Goal: Information Seeking & Learning: Learn about a topic

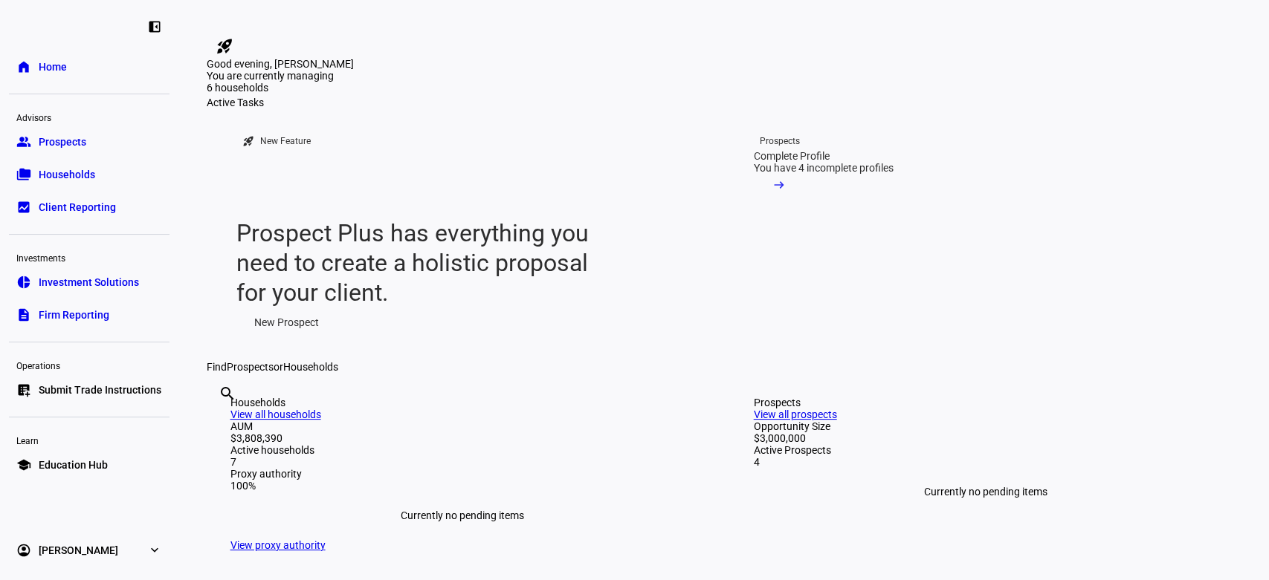
click at [79, 288] on span "Investment Solutions" at bounding box center [89, 282] width 100 height 15
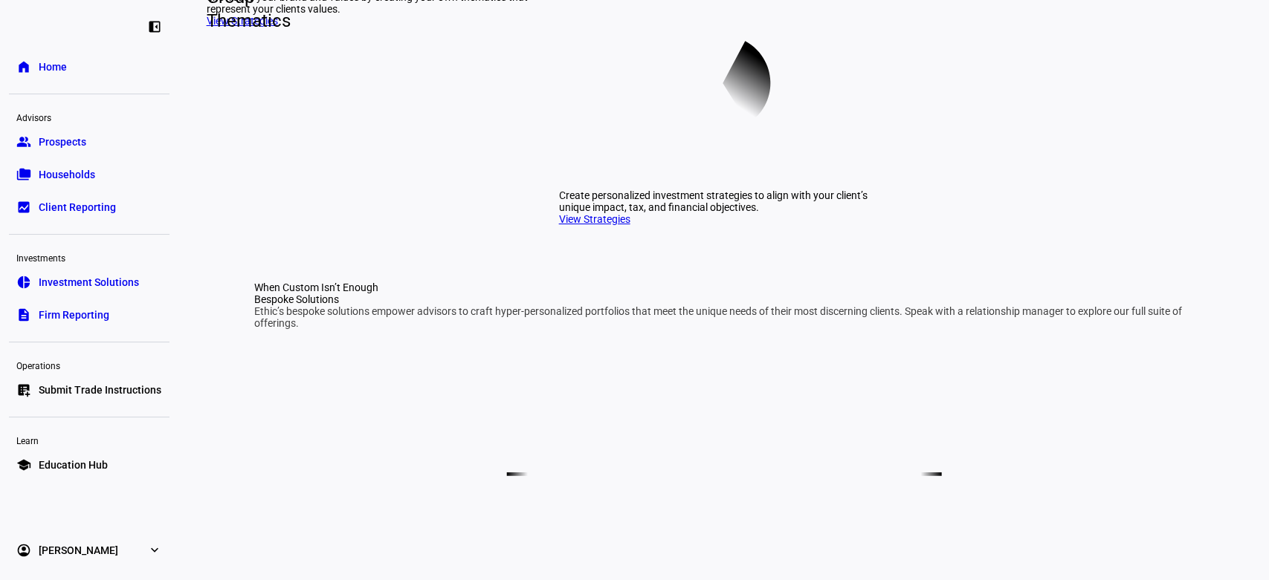
scroll to position [574, 0]
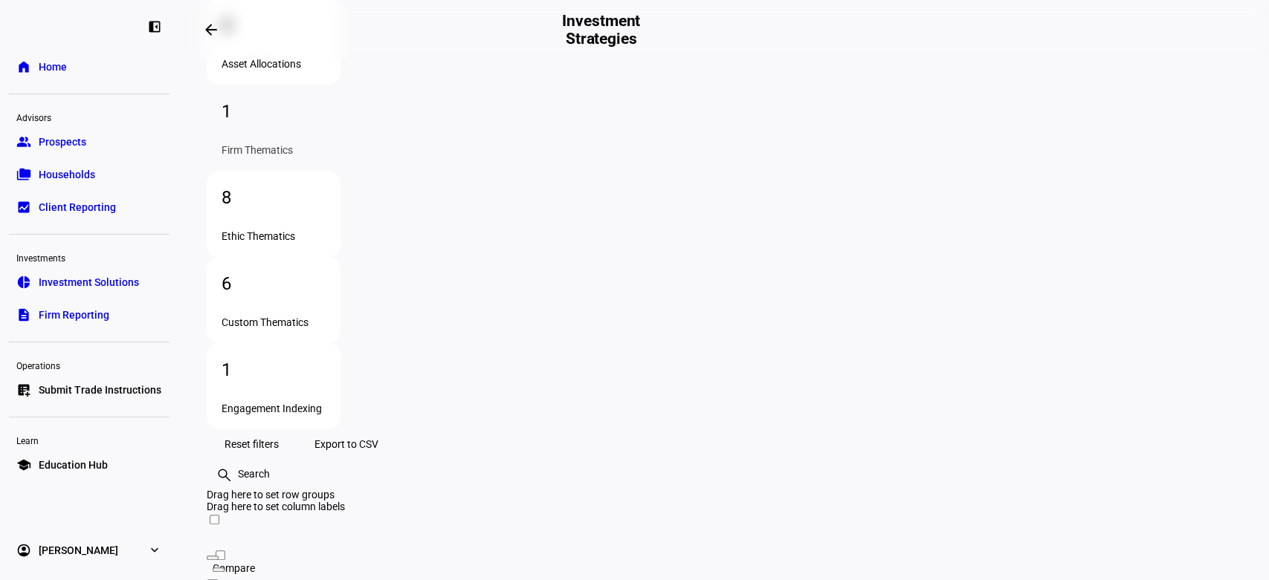
scroll to position [178, 0]
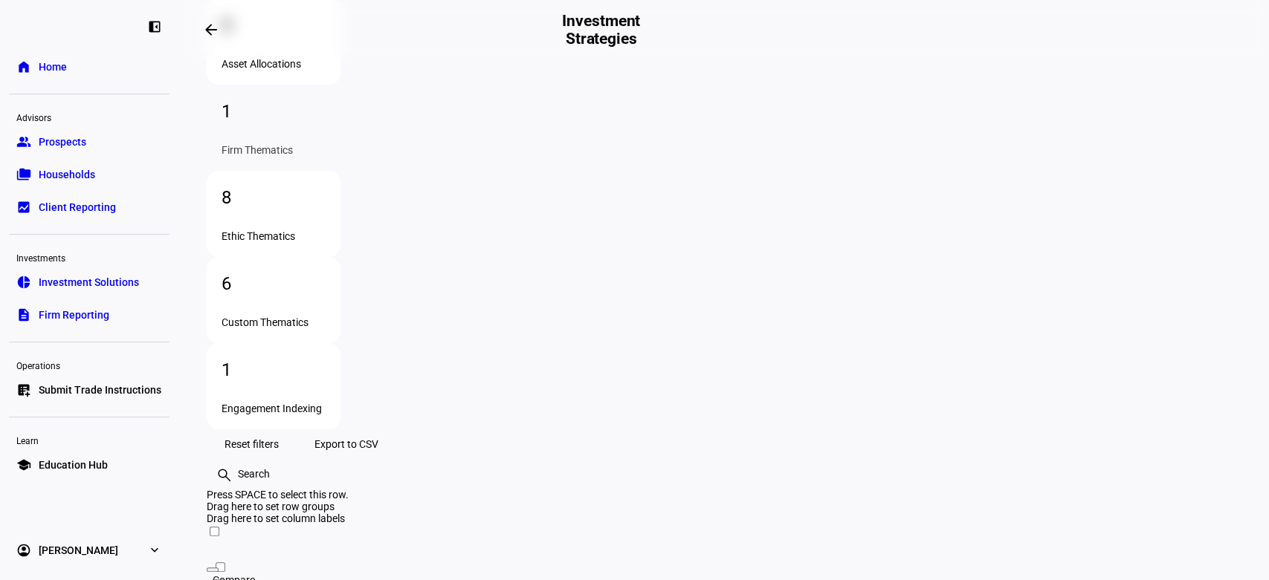
click at [326, 230] on div "Ethic Thematics" at bounding box center [273, 236] width 104 height 12
click at [326, 317] on div "Custom Thematics" at bounding box center [273, 323] width 104 height 12
click at [340, 171] on div "1 Firm Thematics" at bounding box center [274, 128] width 134 height 86
